Goal: Find specific page/section: Find specific page/section

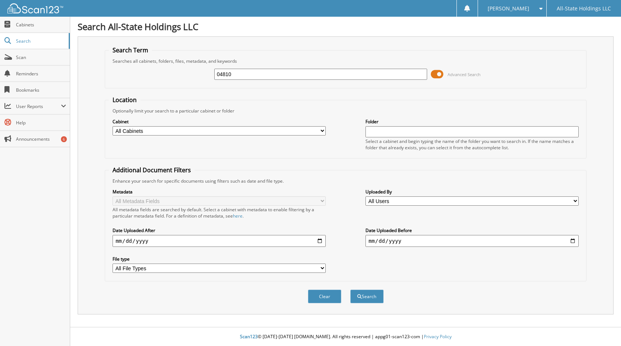
type input "04810"
click at [350, 290] on button "Search" at bounding box center [366, 297] width 33 height 14
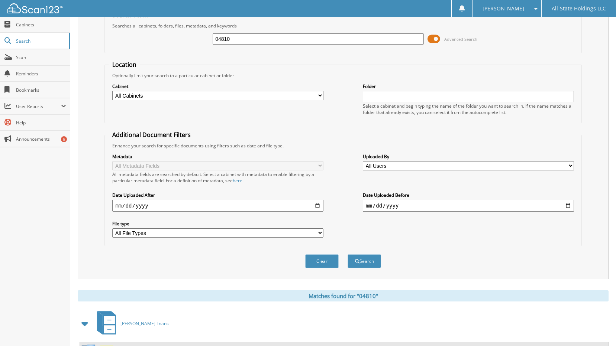
scroll to position [69, 0]
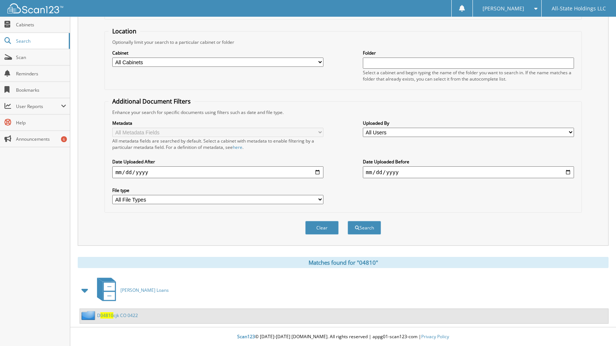
click at [104, 316] on span "04810" at bounding box center [106, 316] width 13 height 6
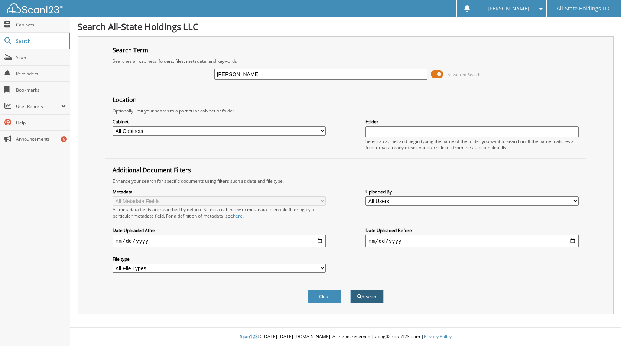
type input "[PERSON_NAME]"
click at [373, 299] on button "Search" at bounding box center [366, 297] width 33 height 14
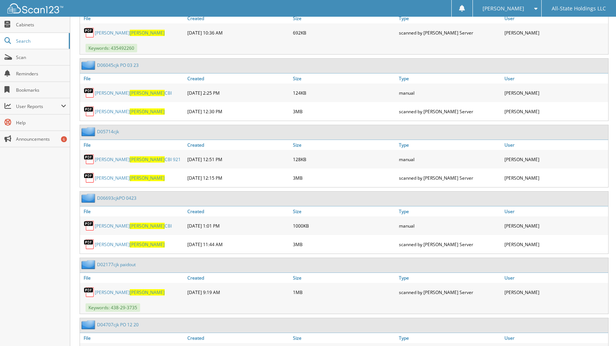
scroll to position [706, 0]
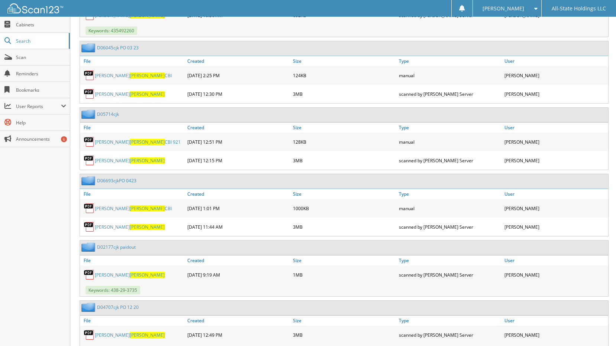
click at [110, 226] on link "[PERSON_NAME]" at bounding box center [130, 227] width 70 height 6
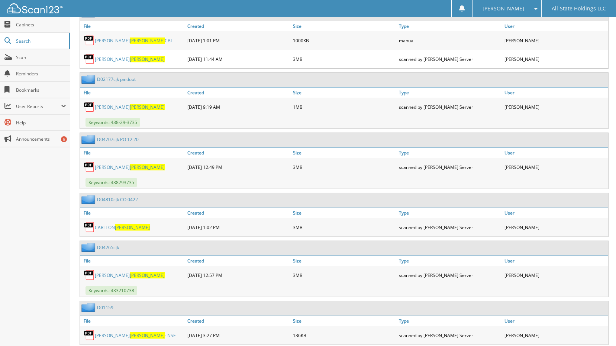
scroll to position [861, 0]
